Goal: Use online tool/utility: Utilize a website feature to perform a specific function

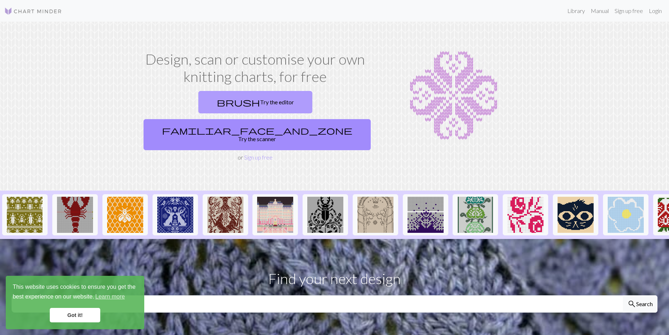
click at [199, 100] on link "brush Try the editor" at bounding box center [255, 102] width 114 height 22
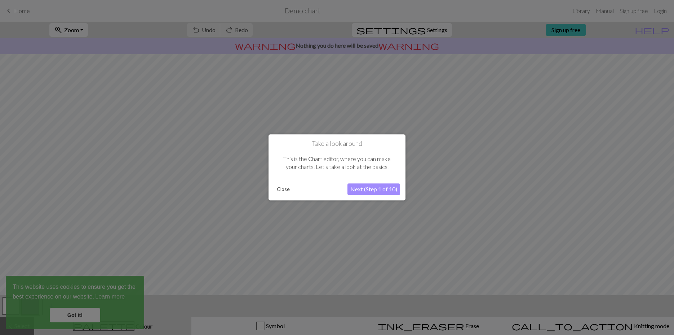
click at [365, 186] on button "Next (Step 1 of 10)" at bounding box center [373, 189] width 53 height 12
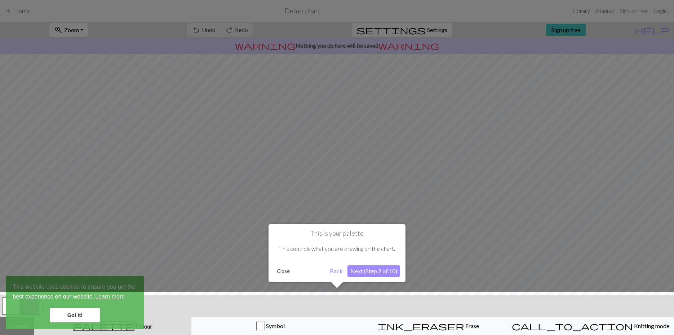
click at [368, 272] on button "Next (Step 2 of 10)" at bounding box center [373, 271] width 53 height 12
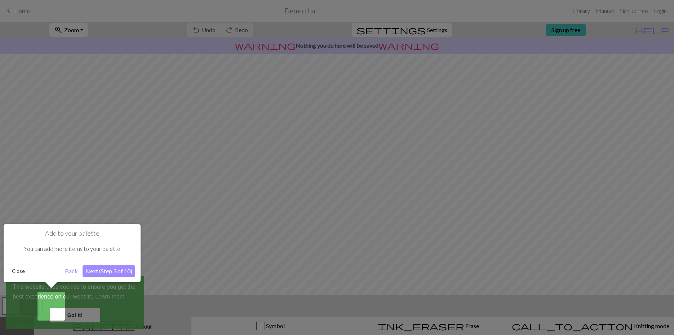
click at [101, 271] on button "Next (Step 3 of 10)" at bounding box center [109, 271] width 53 height 12
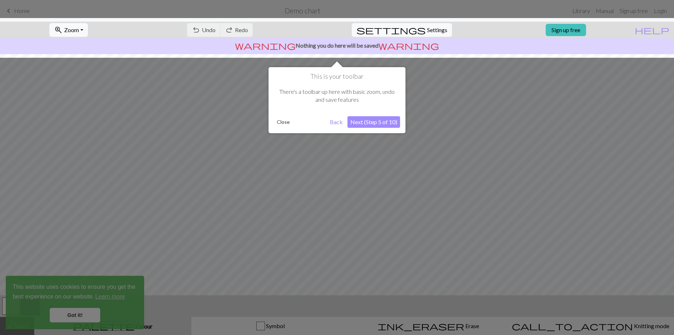
click at [388, 121] on button "Next (Step 5 of 10)" at bounding box center [373, 122] width 53 height 12
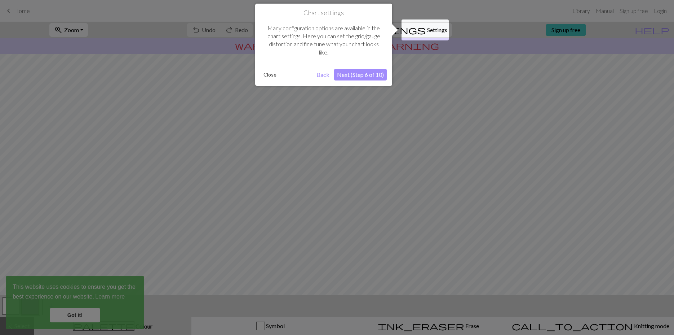
click at [363, 73] on button "Next (Step 6 of 10)" at bounding box center [360, 75] width 53 height 12
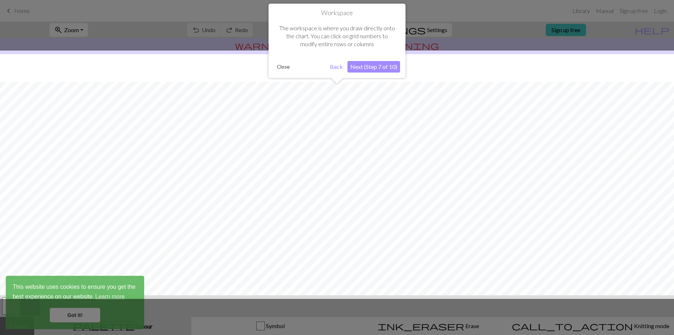
scroll to position [28, 0]
click at [365, 65] on button "Next (Step 7 of 10)" at bounding box center [373, 67] width 53 height 12
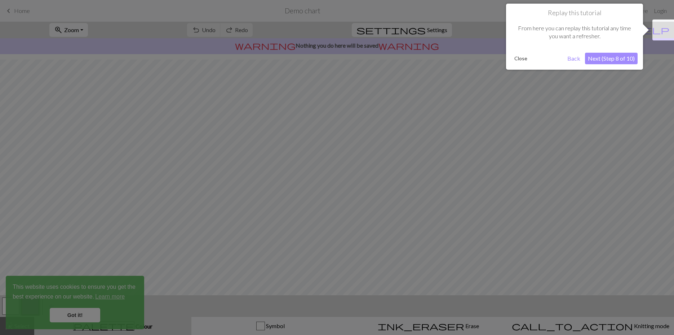
click at [606, 59] on button "Next (Step 8 of 10)" at bounding box center [611, 59] width 53 height 12
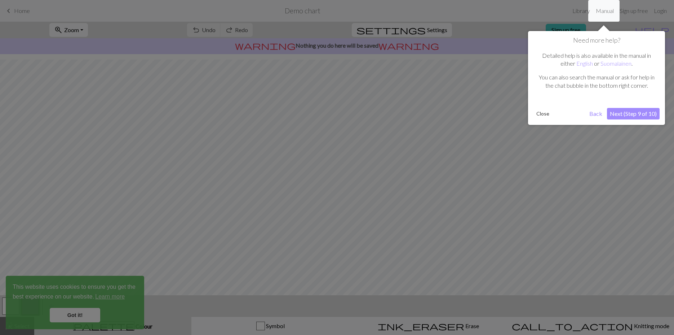
click at [624, 114] on button "Next (Step 9 of 10)" at bounding box center [633, 114] width 53 height 12
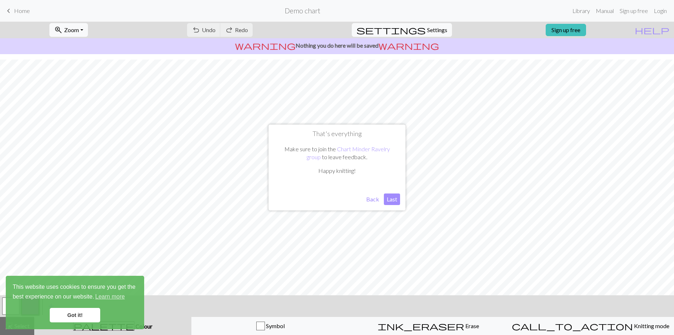
click at [393, 196] on button "Last" at bounding box center [392, 199] width 16 height 12
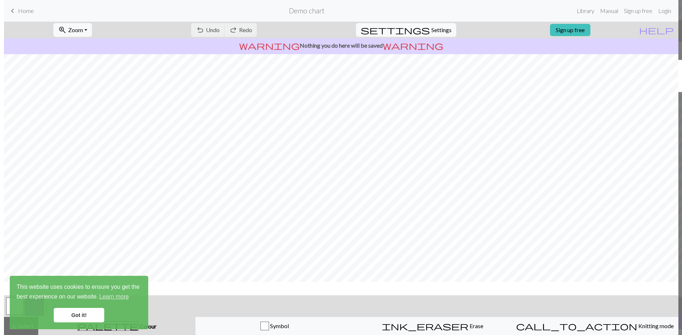
scroll to position [0, 0]
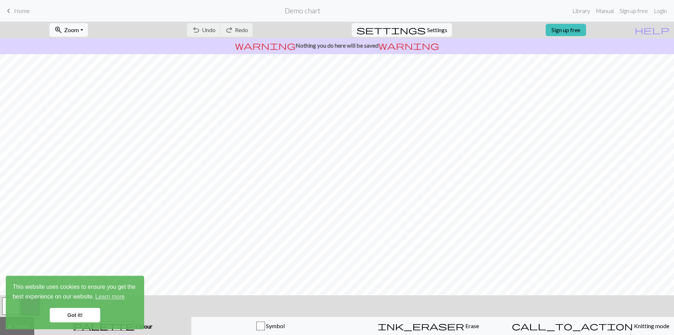
click at [28, 10] on span "Home" at bounding box center [22, 10] width 16 height 7
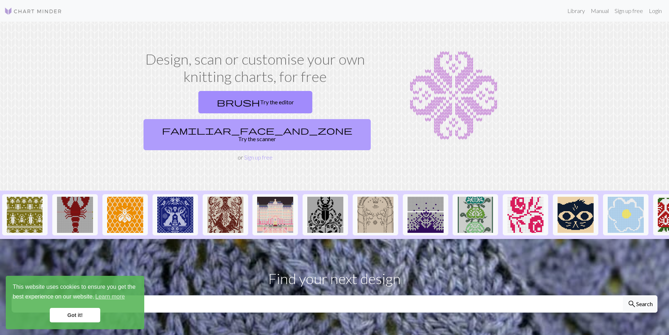
click at [310, 119] on link "familiar_face_and_zone Try the scanner" at bounding box center [256, 134] width 227 height 31
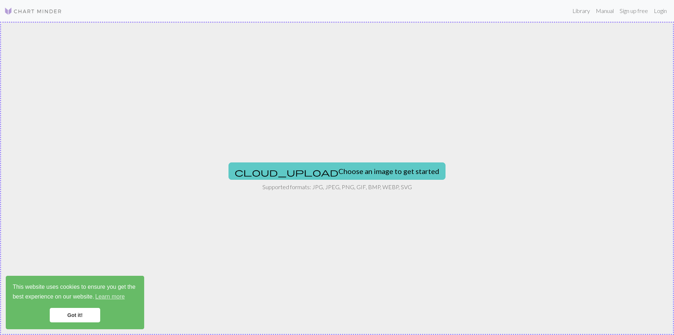
click at [319, 167] on button "cloud_upload Choose an image to get started" at bounding box center [337, 170] width 217 height 17
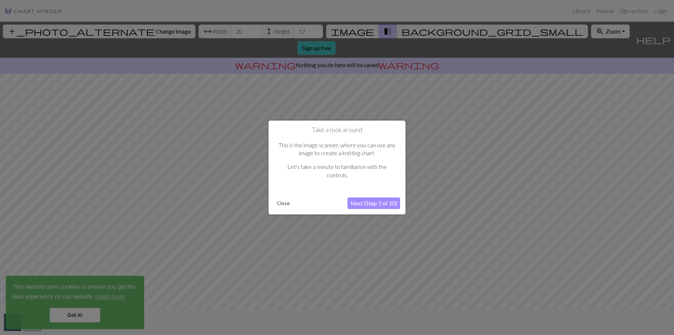
click at [376, 203] on button "Next (Step 1 of 10)" at bounding box center [373, 203] width 53 height 12
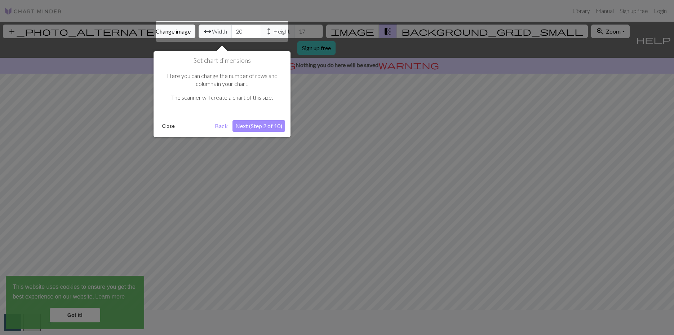
click at [248, 124] on button "Next (Step 2 of 10)" at bounding box center [258, 126] width 53 height 12
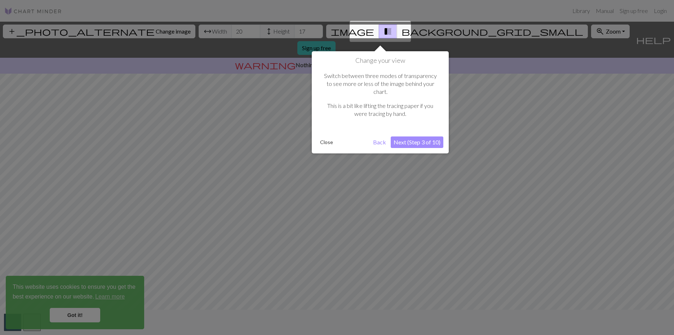
click at [412, 136] on button "Next (Step 3 of 10)" at bounding box center [417, 142] width 53 height 12
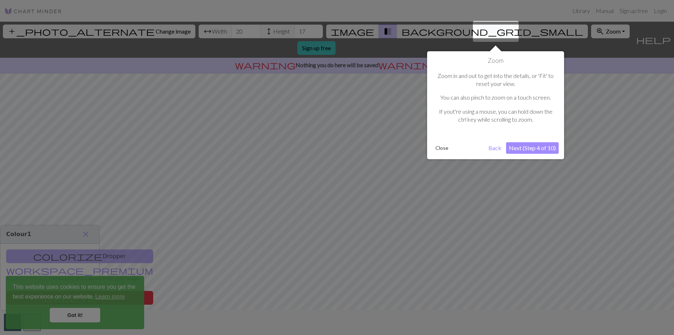
click at [519, 147] on button "Next (Step 4 of 10)" at bounding box center [532, 148] width 53 height 12
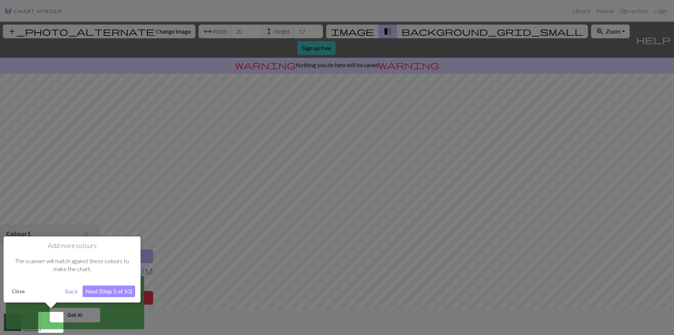
click at [91, 291] on button "Next (Step 5 of 10)" at bounding box center [109, 291] width 53 height 12
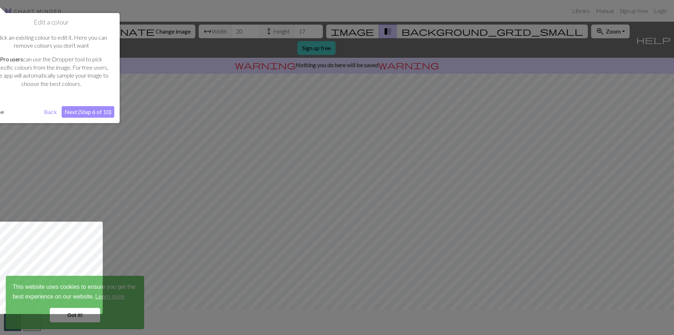
click at [83, 109] on button "Next (Step 6 of 10)" at bounding box center [88, 112] width 53 height 12
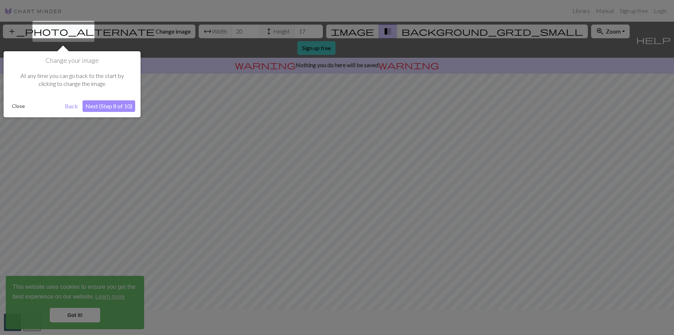
click at [95, 100] on button "Next (Step 8 of 10)" at bounding box center [109, 106] width 53 height 12
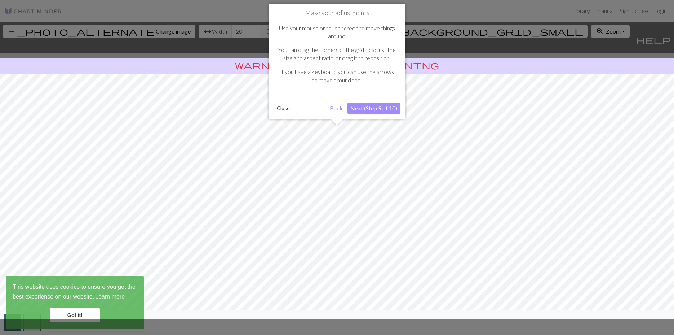
click at [369, 107] on button "Next (Step 9 of 10)" at bounding box center [373, 108] width 53 height 12
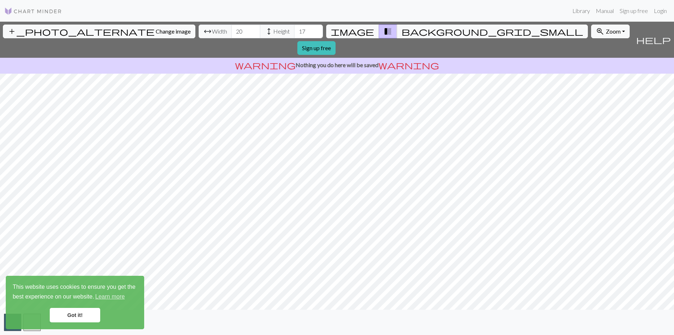
click at [74, 315] on link "Got it!" at bounding box center [75, 314] width 50 height 14
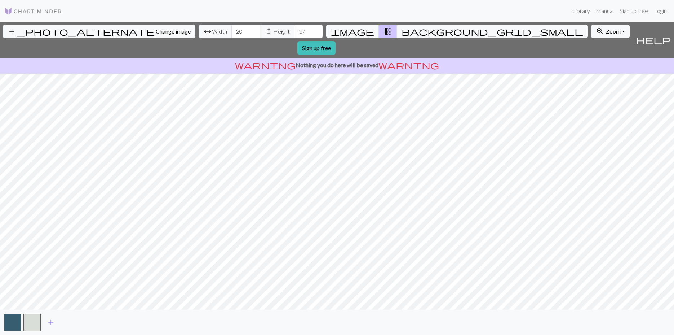
click at [12, 322] on button "button" at bounding box center [12, 321] width 17 height 17
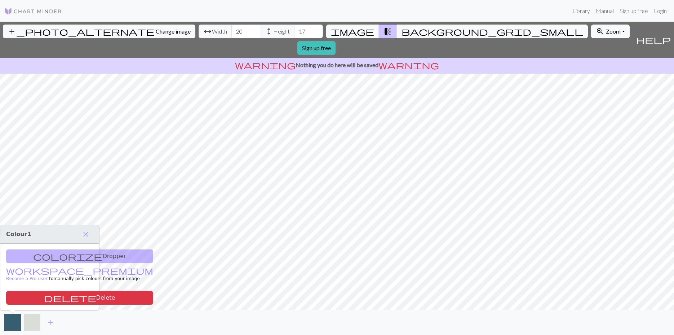
click at [25, 322] on button "button" at bounding box center [31, 321] width 17 height 17
click at [294, 32] on input "17" at bounding box center [308, 32] width 29 height 14
click at [294, 29] on input "18" at bounding box center [308, 32] width 29 height 14
click at [294, 29] on input "19" at bounding box center [308, 32] width 29 height 14
type input "20"
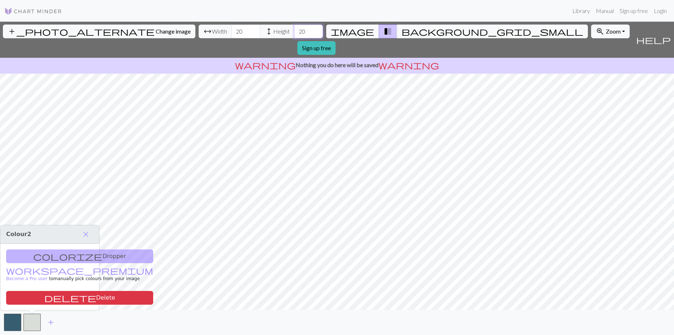
click at [294, 29] on input "20" at bounding box center [308, 32] width 29 height 14
click at [402, 32] on span "background_grid_small" at bounding box center [493, 31] width 182 height 10
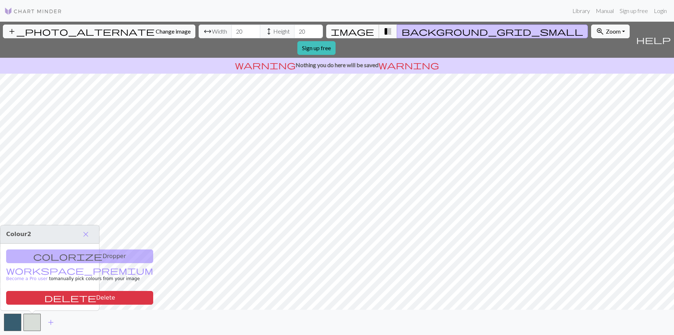
click at [359, 30] on span "image" at bounding box center [352, 31] width 43 height 10
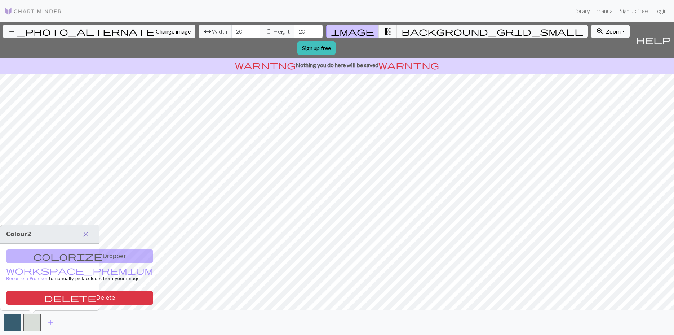
click at [84, 235] on span "close" at bounding box center [85, 234] width 9 height 10
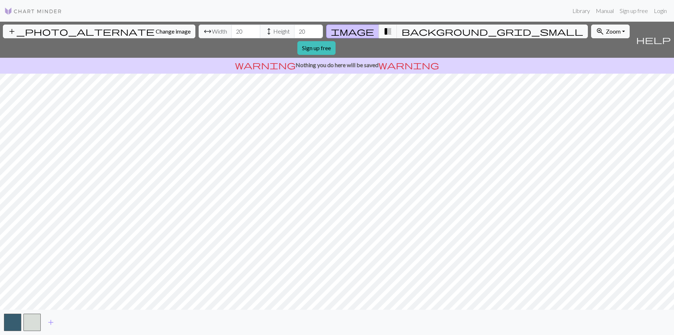
click at [387, 60] on span "warning" at bounding box center [408, 65] width 61 height 10
click at [666, 35] on span "help" at bounding box center [653, 40] width 35 height 10
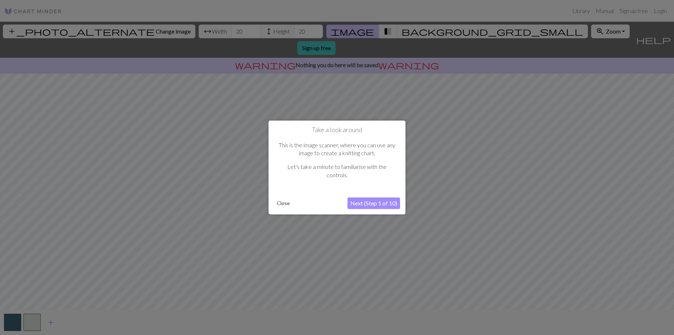
click at [365, 200] on button "Next (Step 1 of 10)" at bounding box center [373, 203] width 53 height 12
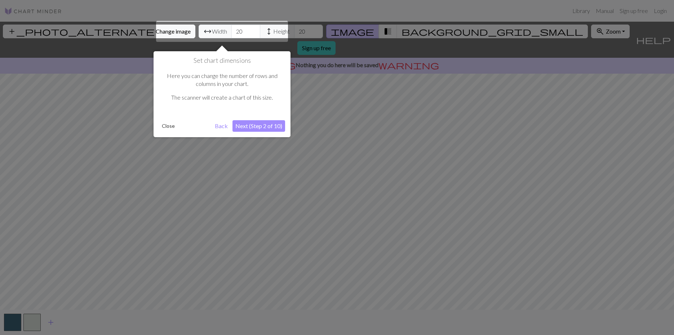
click at [257, 125] on button "Next (Step 2 of 10)" at bounding box center [258, 126] width 53 height 12
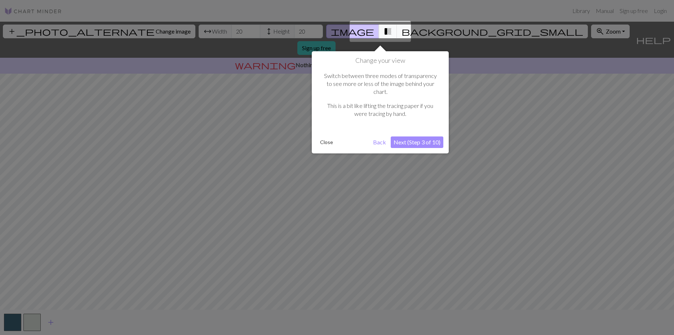
click at [427, 136] on button "Next (Step 3 of 10)" at bounding box center [417, 142] width 53 height 12
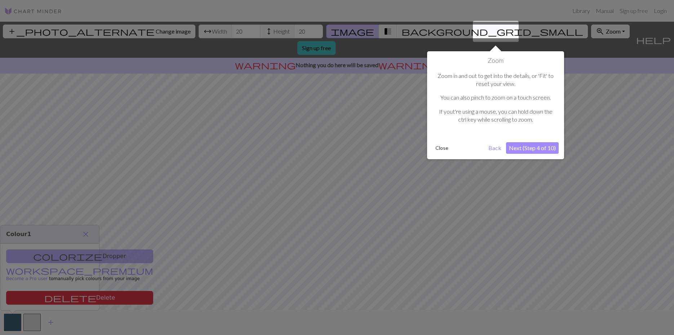
click at [542, 146] on button "Next (Step 4 of 10)" at bounding box center [532, 148] width 53 height 12
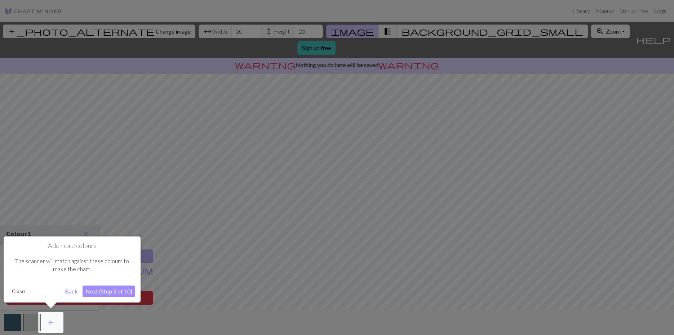
click at [115, 291] on button "Next (Step 5 of 10)" at bounding box center [109, 291] width 53 height 12
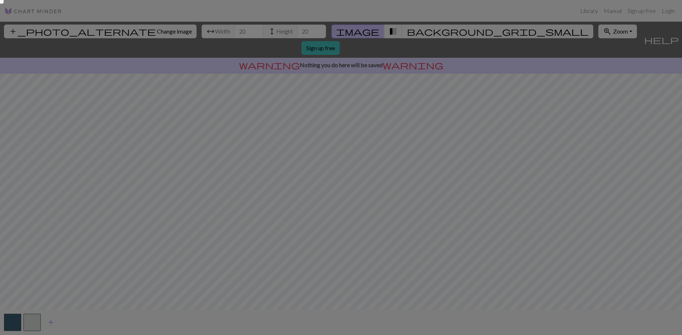
click at [79, 166] on div at bounding box center [341, 167] width 682 height 335
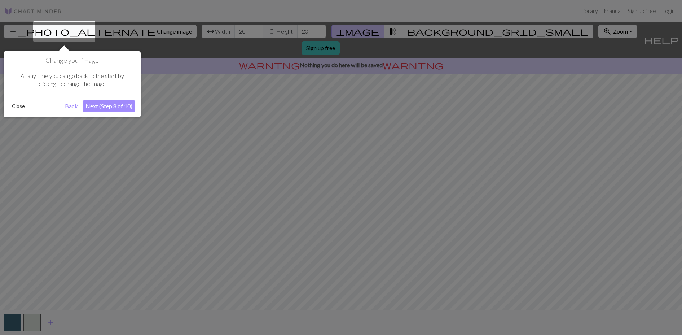
click at [114, 104] on button "Next (Step 8 of 10)" at bounding box center [109, 106] width 53 height 12
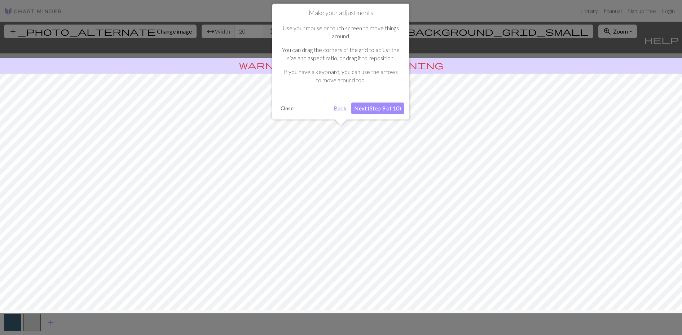
click at [369, 107] on button "Next (Step 9 of 10)" at bounding box center [377, 108] width 53 height 12
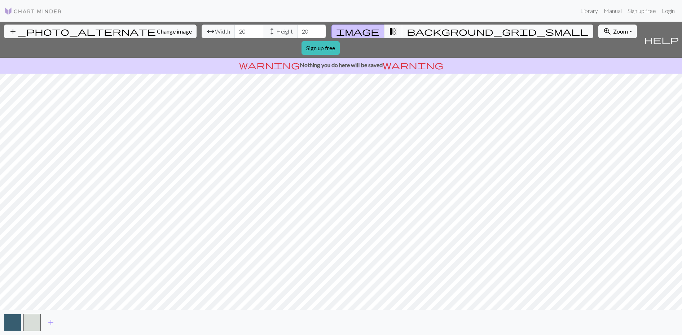
click at [8, 326] on button "button" at bounding box center [12, 321] width 17 height 17
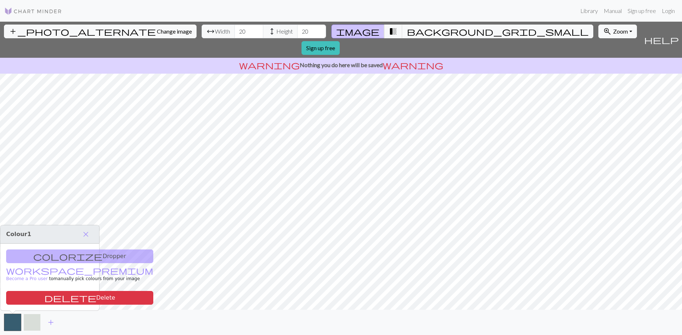
click at [36, 315] on button "button" at bounding box center [31, 321] width 17 height 17
click at [44, 296] on span "delete" at bounding box center [70, 297] width 52 height 10
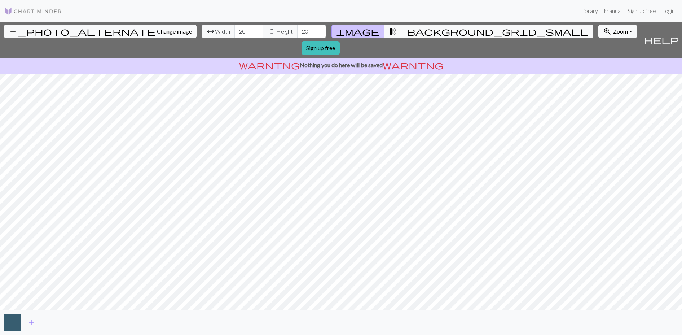
click at [12, 320] on button "button" at bounding box center [12, 321] width 17 height 17
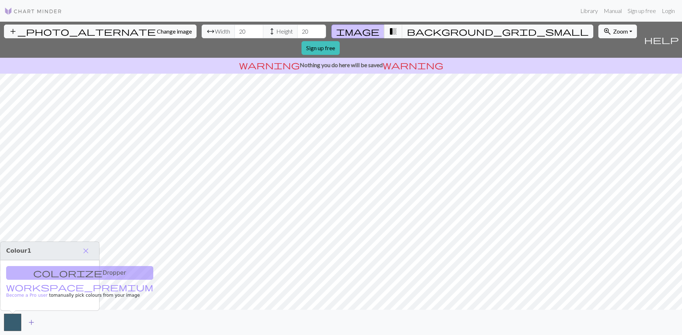
click at [32, 321] on span "add" at bounding box center [31, 322] width 9 height 10
